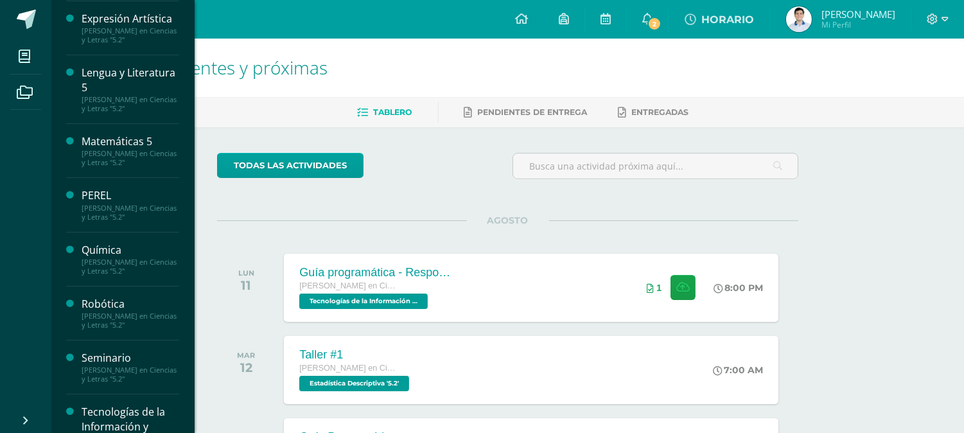
scroll to position [356, 0]
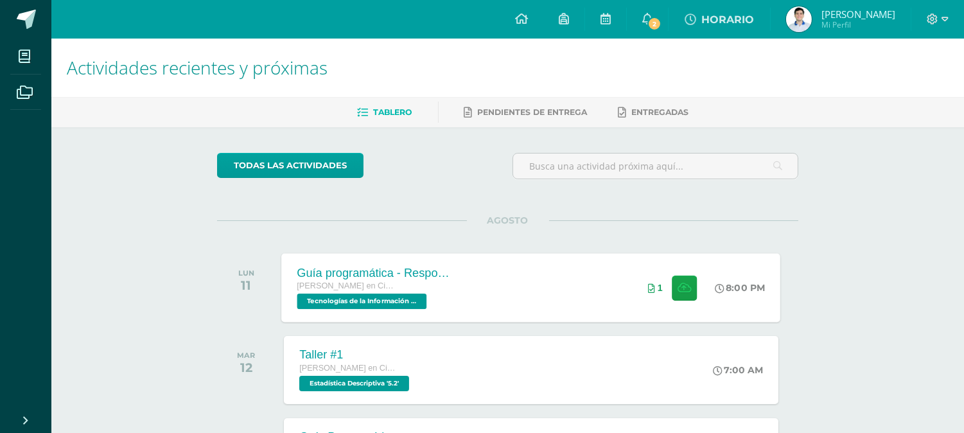
click at [499, 289] on div "Guía programática - Responsabilidad [PERSON_NAME] en Ciencias y Letras Tecnolog…" at bounding box center [531, 287] width 499 height 69
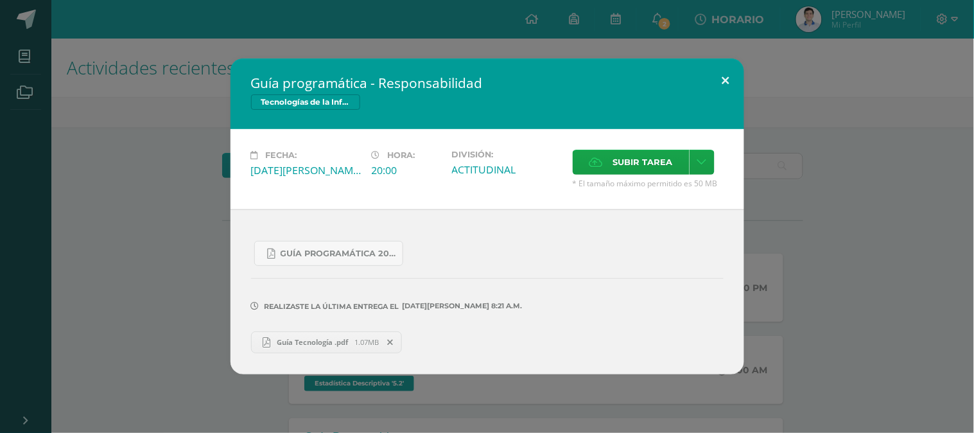
click at [715, 75] on button at bounding box center [726, 80] width 37 height 44
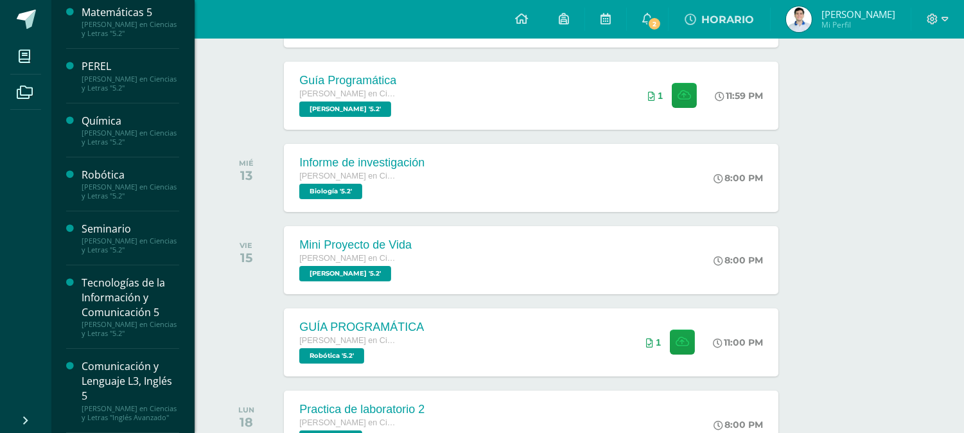
click at [112, 226] on div "Seminario" at bounding box center [131, 229] width 98 height 15
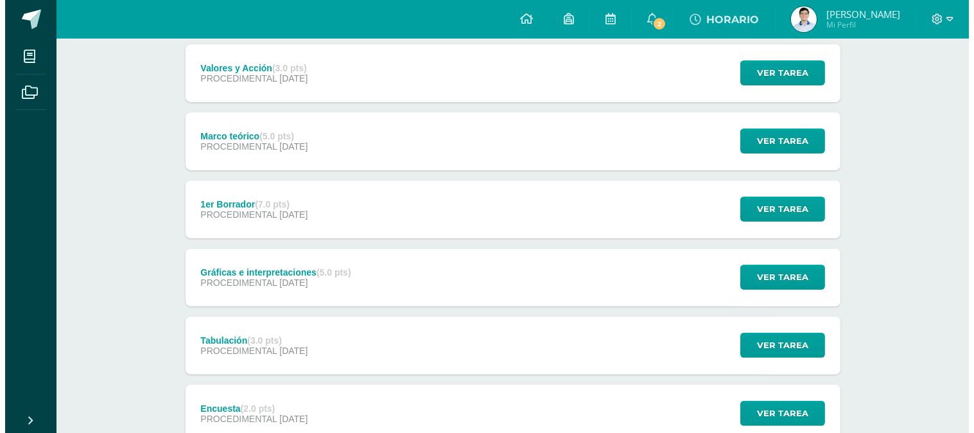
scroll to position [782, 0]
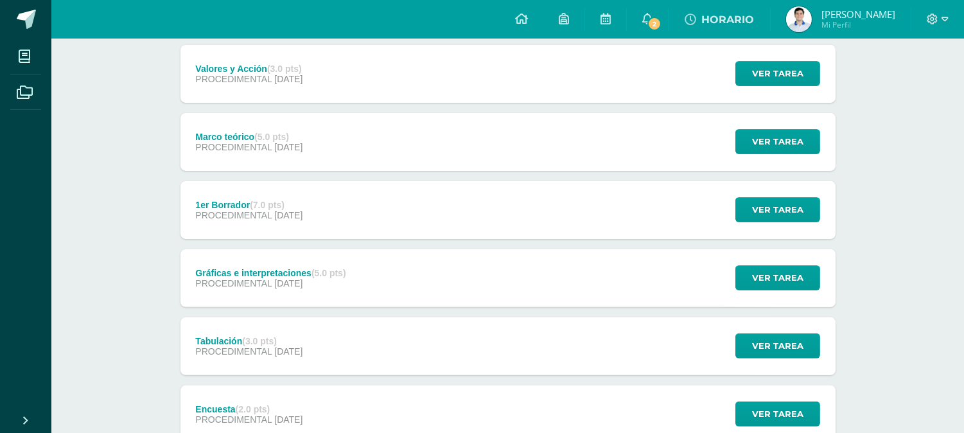
click at [431, 207] on div "1er Borrador (7.0 pts) PROCEDIMENTAL [DATE] Ver tarea 1er Borrador Seminario Ca…" at bounding box center [507, 210] width 655 height 58
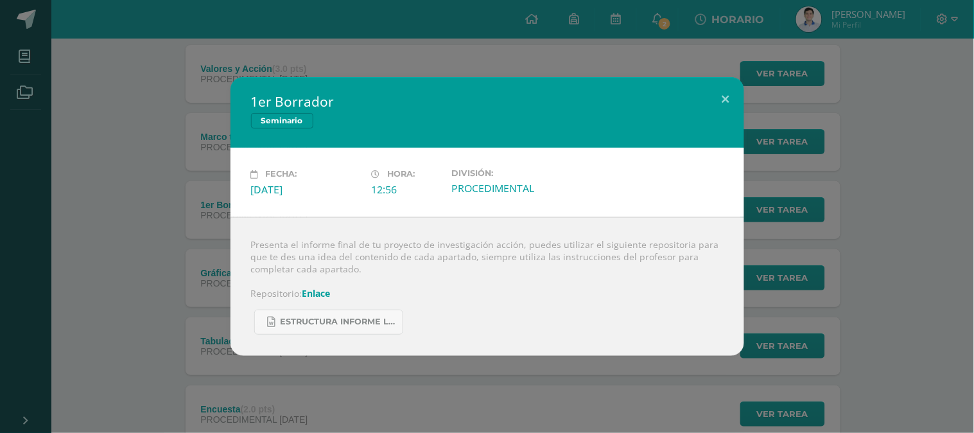
click at [319, 292] on link "Enlace" at bounding box center [316, 293] width 28 height 12
